Goal: Task Accomplishment & Management: Manage account settings

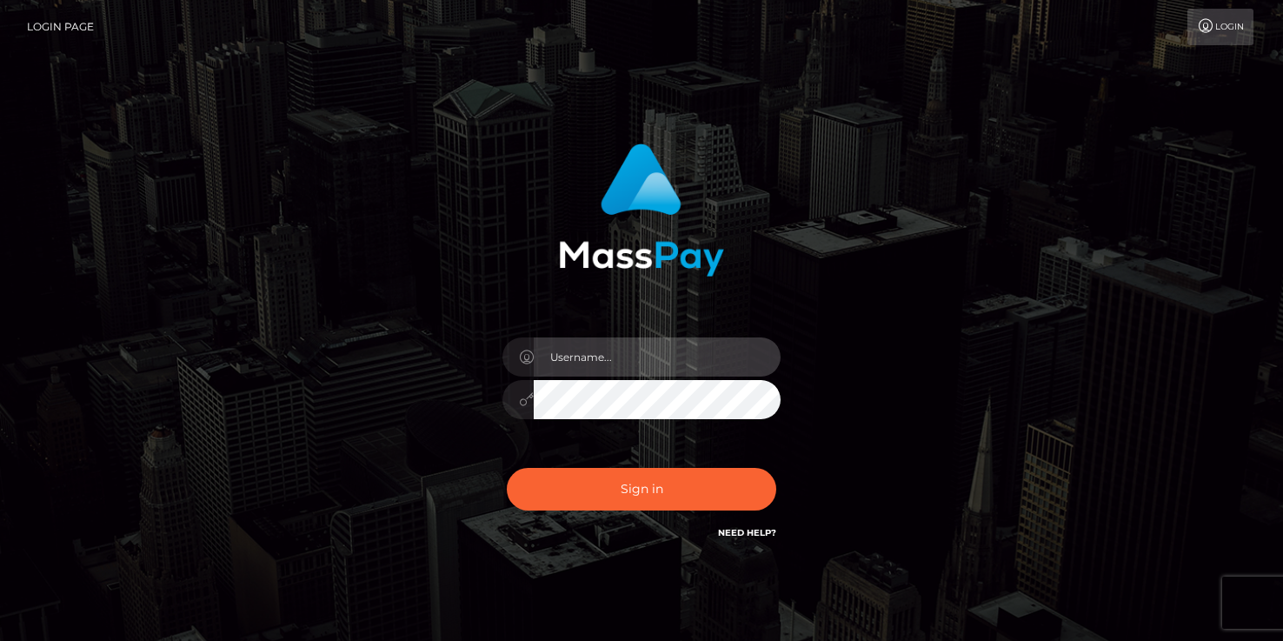
click at [626, 344] on input "text" at bounding box center [657, 356] width 247 height 39
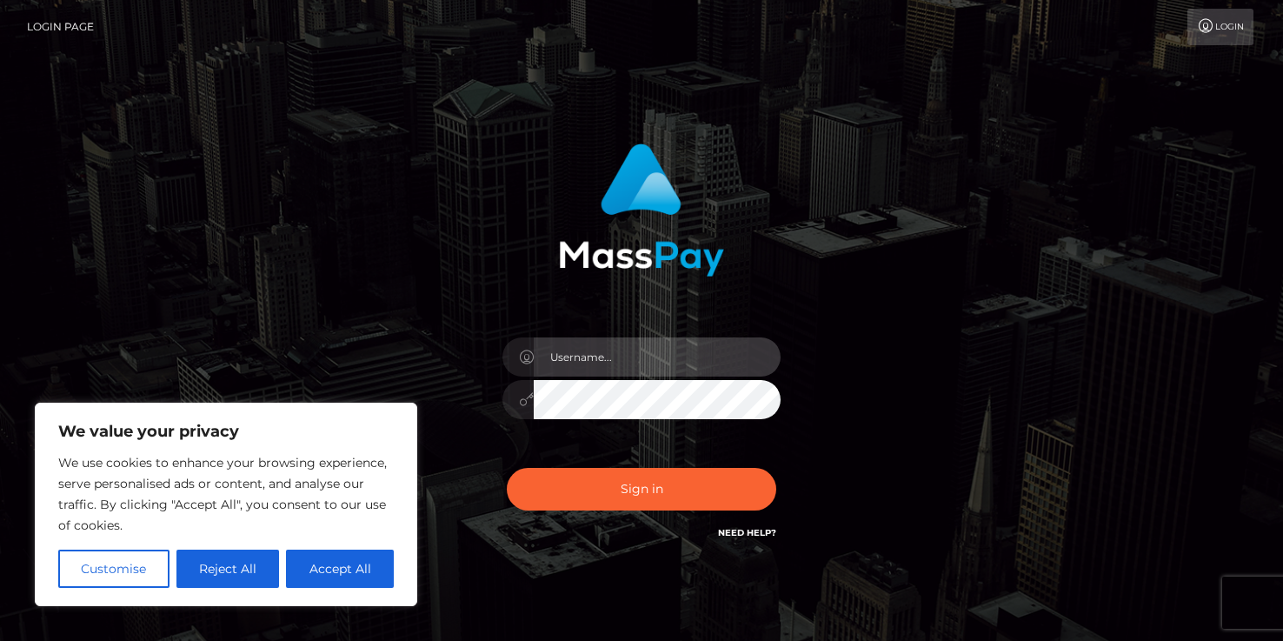
type input "[EMAIL_ADDRESS][DOMAIN_NAME]"
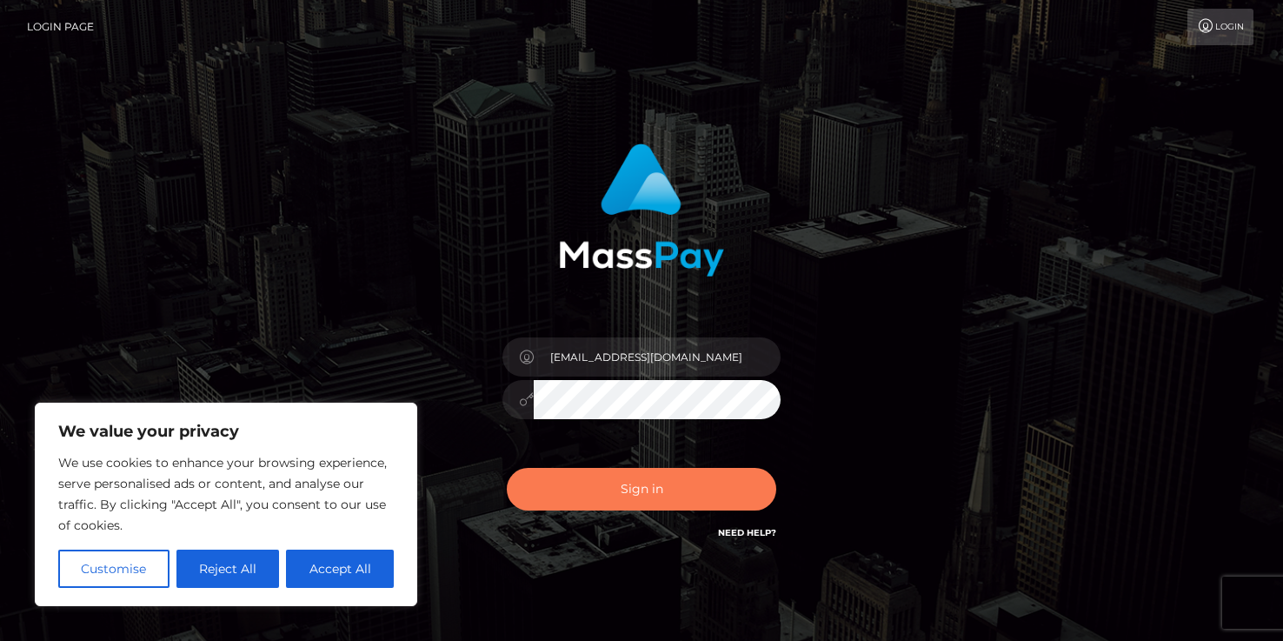
click at [645, 502] on button "Sign in" at bounding box center [641, 489] width 269 height 43
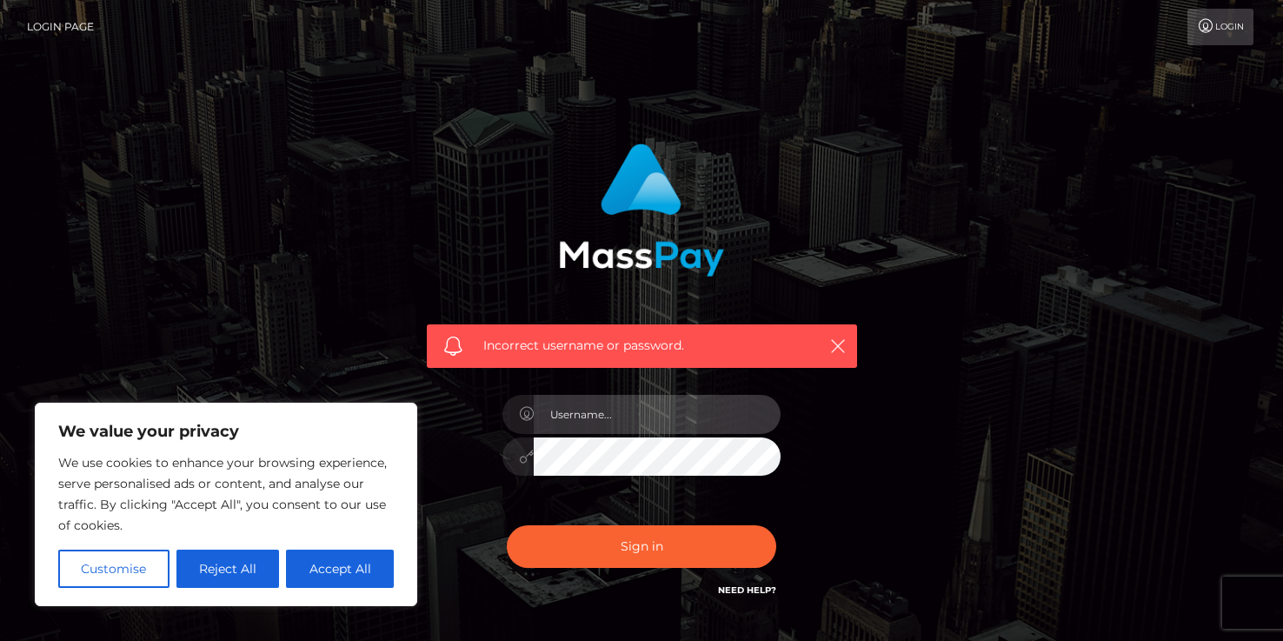
type input "[EMAIL_ADDRESS][DOMAIN_NAME]"
drag, startPoint x: 687, startPoint y: 409, endPoint x: 509, endPoint y: 433, distance: 179.8
click at [509, 429] on div "[EMAIL_ADDRESS][DOMAIN_NAME]" at bounding box center [641, 412] width 278 height 34
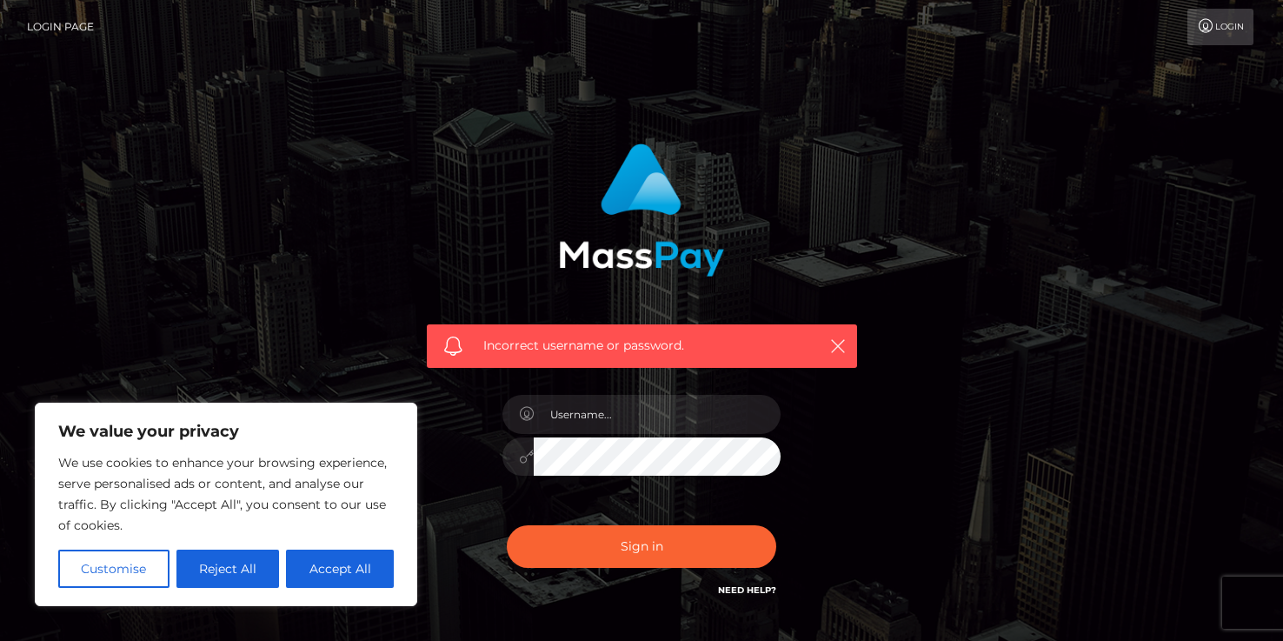
click at [485, 470] on div "Incorrect username or password." at bounding box center [642, 371] width 456 height 482
click at [1234, 31] on link "Login" at bounding box center [1220, 27] width 66 height 37
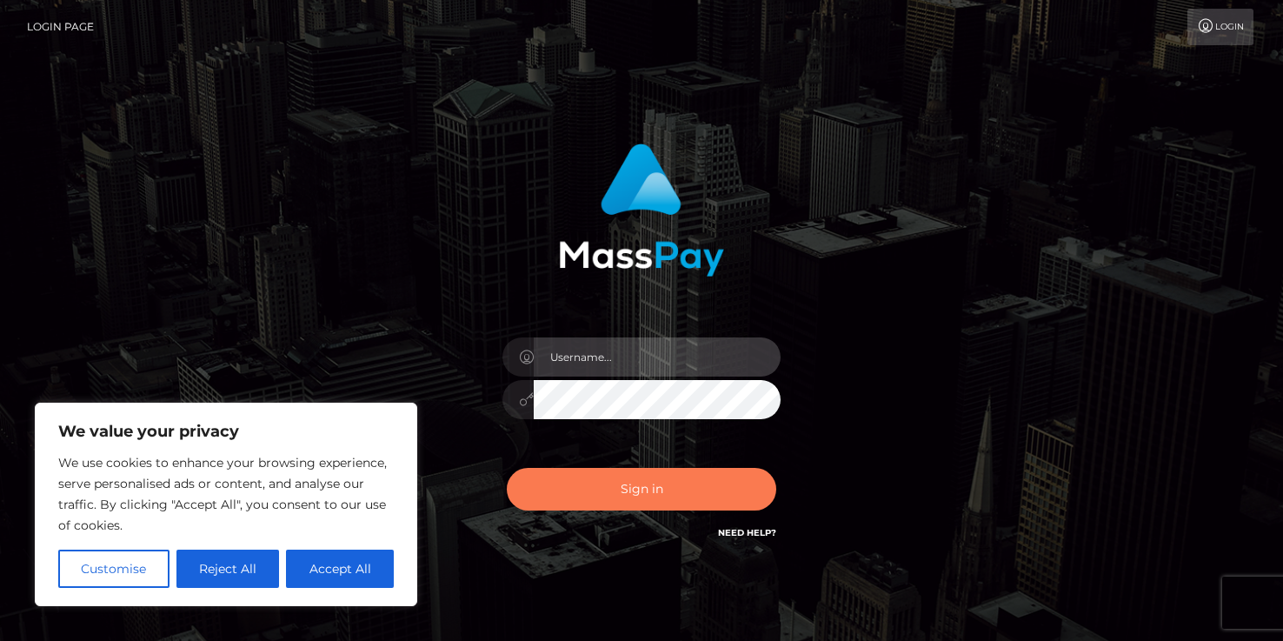
type input "[EMAIL_ADDRESS][DOMAIN_NAME]"
click at [615, 494] on button "Sign in" at bounding box center [641, 489] width 269 height 43
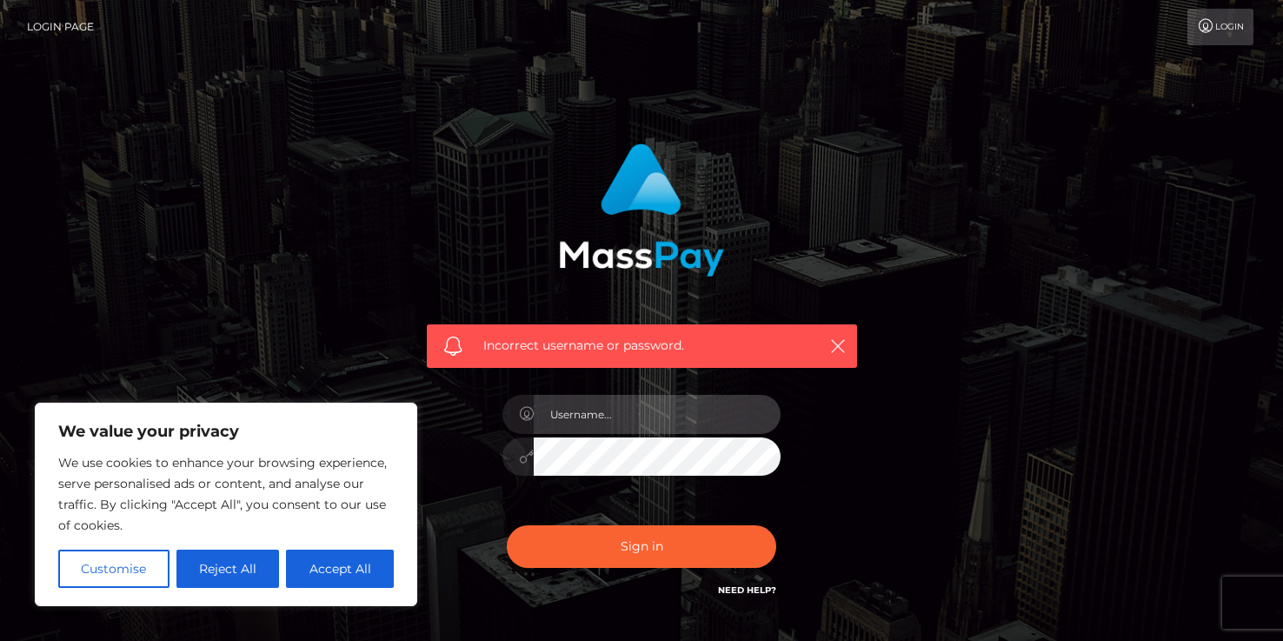
type input "[EMAIL_ADDRESS][DOMAIN_NAME]"
click at [361, 453] on body "We value your privacy We use cookies to enhance your browsing experience, serve…" at bounding box center [641, 380] width 1283 height 761
click at [507, 525] on button "Sign in" at bounding box center [641, 546] width 269 height 43
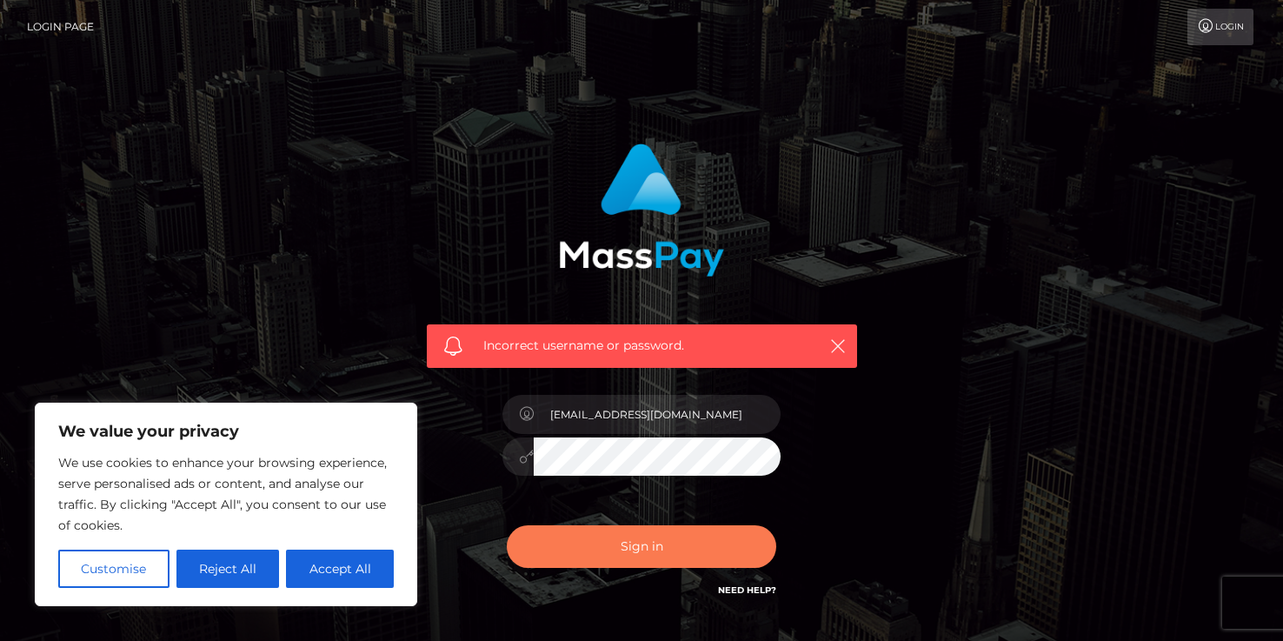
click at [532, 543] on button "Sign in" at bounding box center [641, 546] width 269 height 43
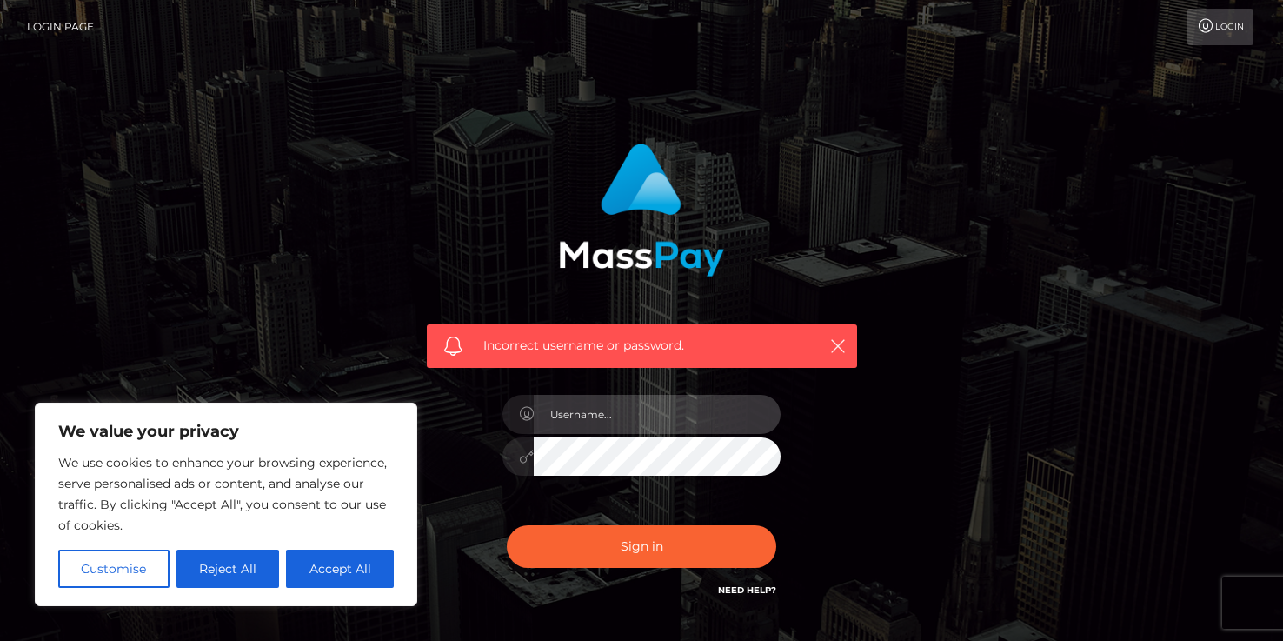
type input "[EMAIL_ADDRESS][DOMAIN_NAME]"
drag, startPoint x: 673, startPoint y: 411, endPoint x: 531, endPoint y: 409, distance: 141.7
click at [531, 409] on div "[EMAIL_ADDRESS][DOMAIN_NAME]" at bounding box center [641, 412] width 278 height 34
type input "s"
